Goal: Information Seeking & Learning: Learn about a topic

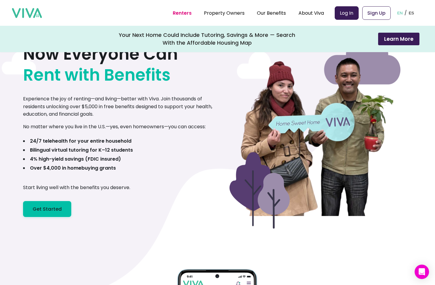
scroll to position [46, 0]
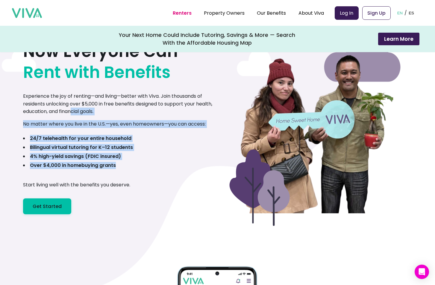
drag, startPoint x: 73, startPoint y: 113, endPoint x: 104, endPoint y: 175, distance: 69.4
click at [104, 175] on div "Now Everyone Can Rent with Benefits Experience the joy of renting—and living—be…" at bounding box center [120, 120] width 194 height 187
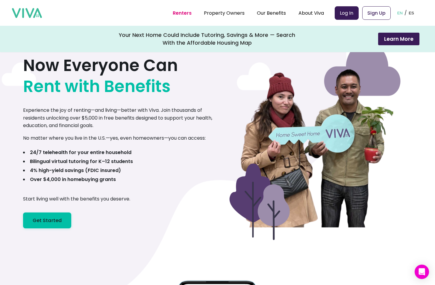
scroll to position [26, 0]
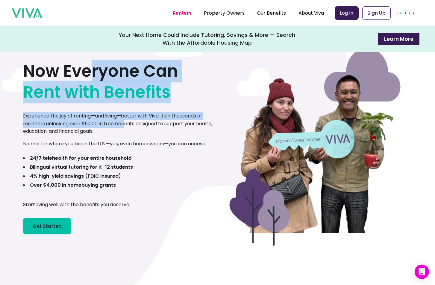
drag, startPoint x: 89, startPoint y: 62, endPoint x: 129, endPoint y: 138, distance: 85.4
click at [129, 138] on div "Now Everyone Can Rent with Benefits Experience the joy of renting—and living—be…" at bounding box center [120, 140] width 194 height 187
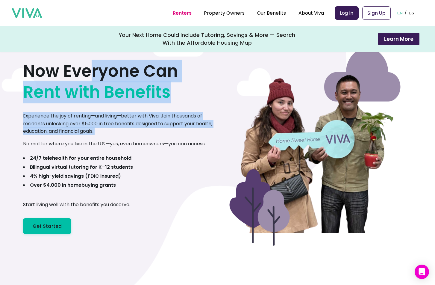
click at [129, 138] on div "Now Everyone Can Rent with Benefits Experience the joy of renting—and living—be…" at bounding box center [120, 140] width 194 height 187
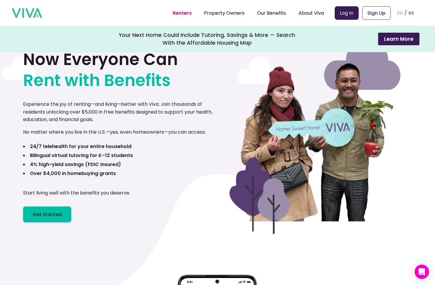
scroll to position [43, 0]
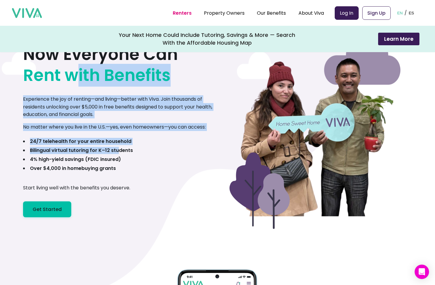
drag, startPoint x: 75, startPoint y: 84, endPoint x: 115, endPoint y: 150, distance: 77.2
click at [115, 150] on div "Now Everyone Can Rent with Benefits Experience the joy of renting—and living—be…" at bounding box center [120, 123] width 194 height 187
click at [115, 150] on b "Bilingual virtual tutoring for K–12 students" at bounding box center [81, 150] width 103 height 7
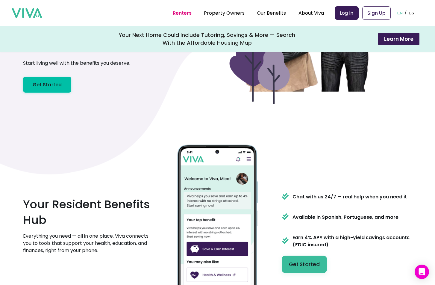
scroll to position [0, 0]
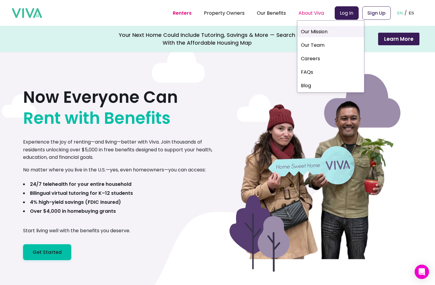
click at [313, 30] on link "Our Mission" at bounding box center [330, 31] width 67 height 11
